Goal: Register for event/course

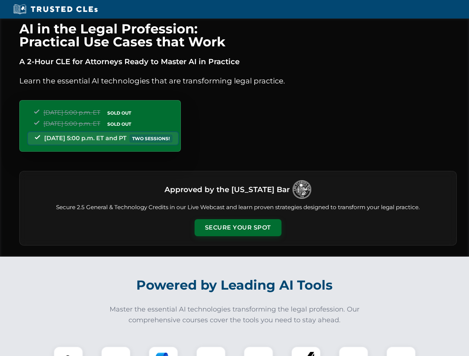
click at [237, 228] on button "Secure Your Spot" at bounding box center [237, 227] width 87 height 17
click at [68, 351] on img at bounding box center [68, 362] width 22 height 22
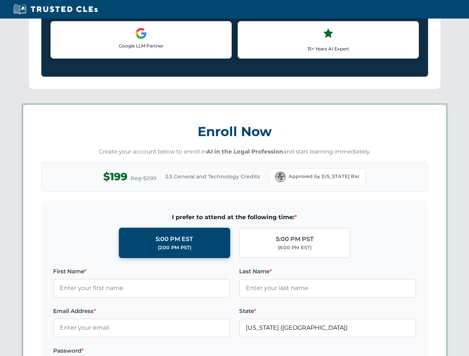
click at [163, 351] on label "Password *" at bounding box center [141, 350] width 177 height 9
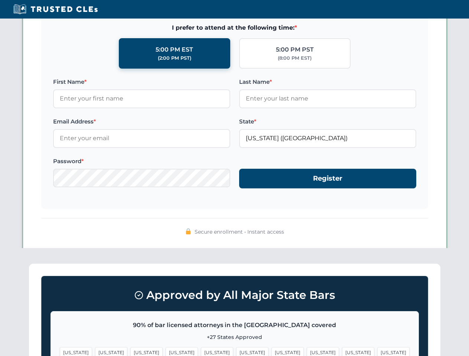
click at [342, 351] on span "[US_STATE]" at bounding box center [358, 352] width 32 height 11
